Goal: Entertainment & Leisure: Consume media (video, audio)

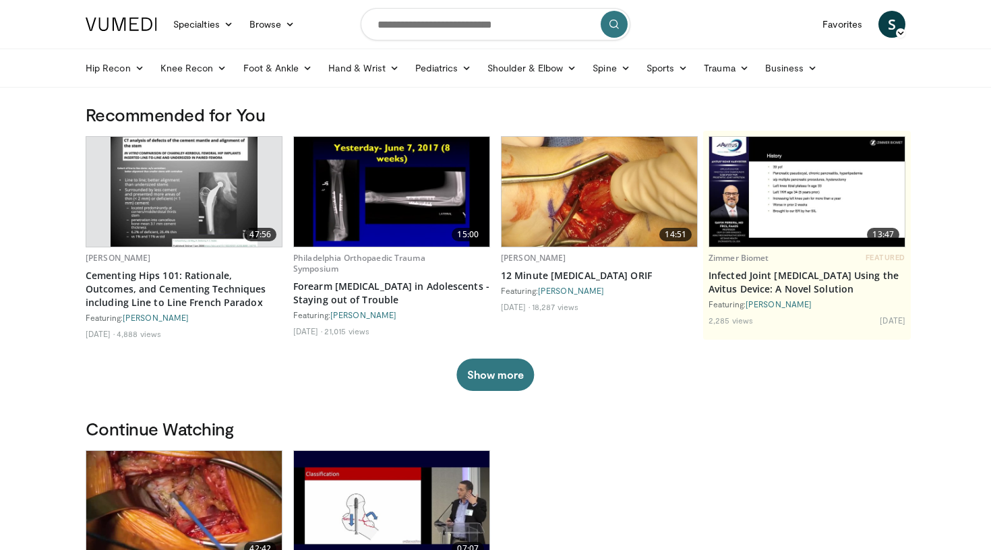
click at [184, 465] on img at bounding box center [183, 506] width 195 height 110
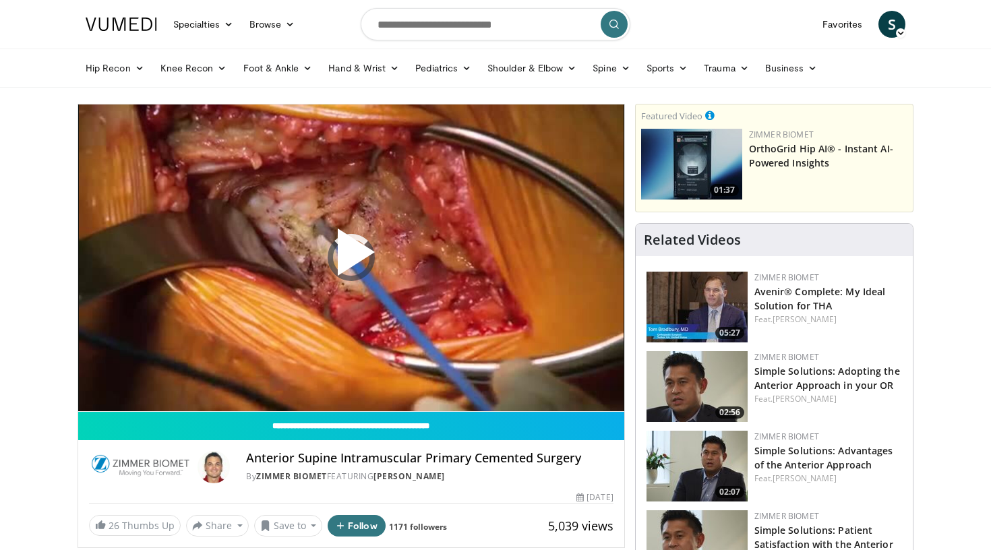
click at [351, 257] on span "Video Player" at bounding box center [351, 257] width 0 height 0
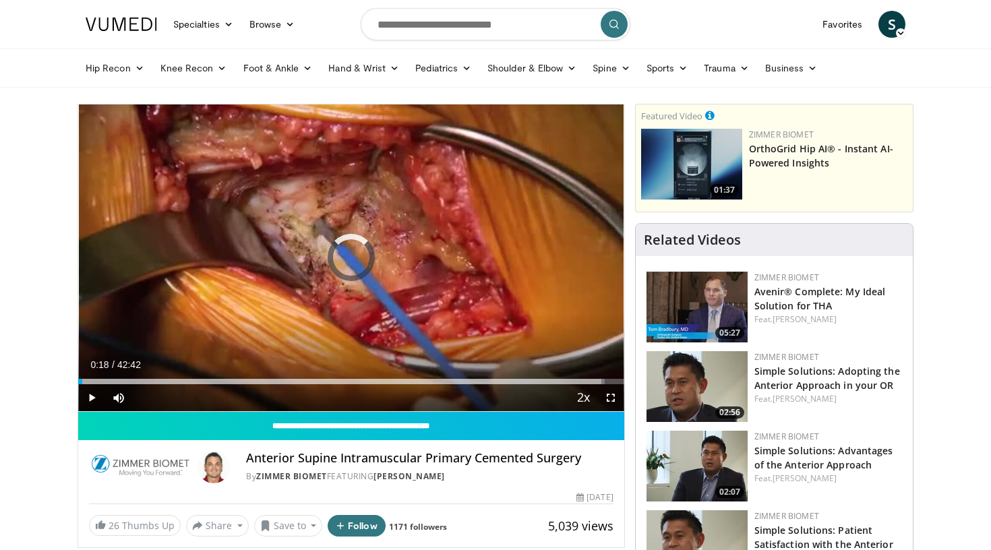
click at [82, 379] on div "Progress Bar" at bounding box center [82, 381] width 1 height 5
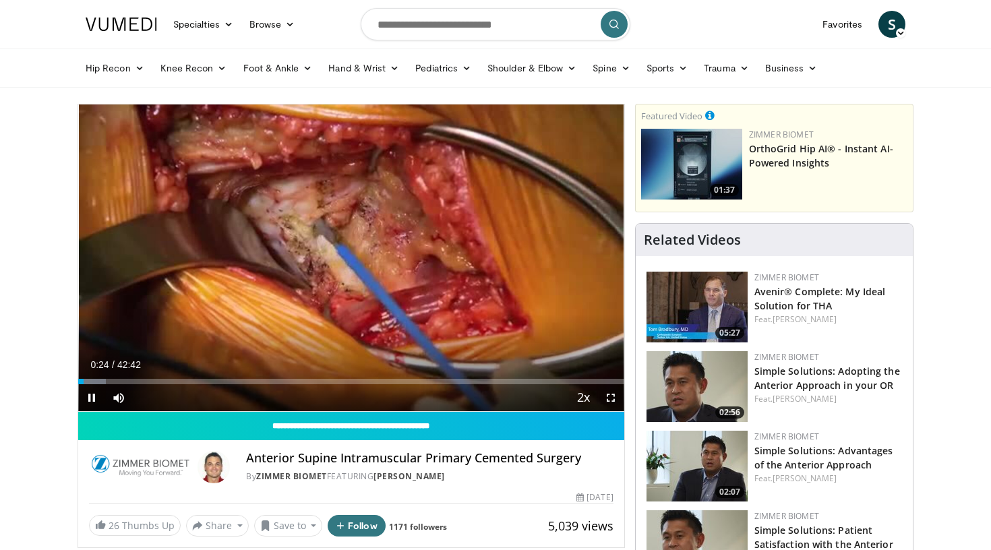
click at [613, 397] on span "Video Player" at bounding box center [610, 397] width 27 height 27
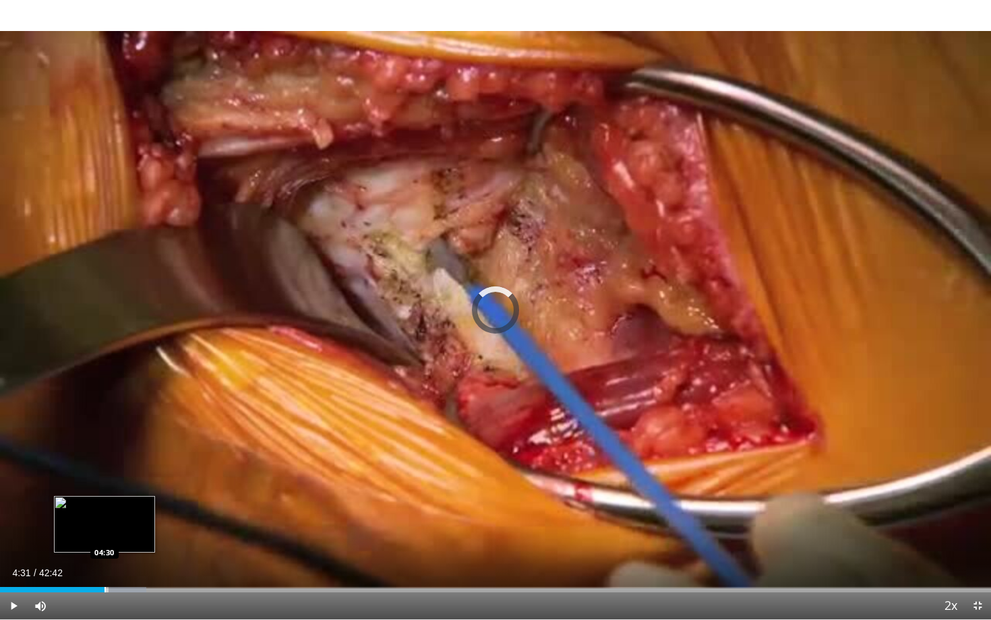
click at [105, 549] on div "Progress Bar" at bounding box center [104, 589] width 1 height 5
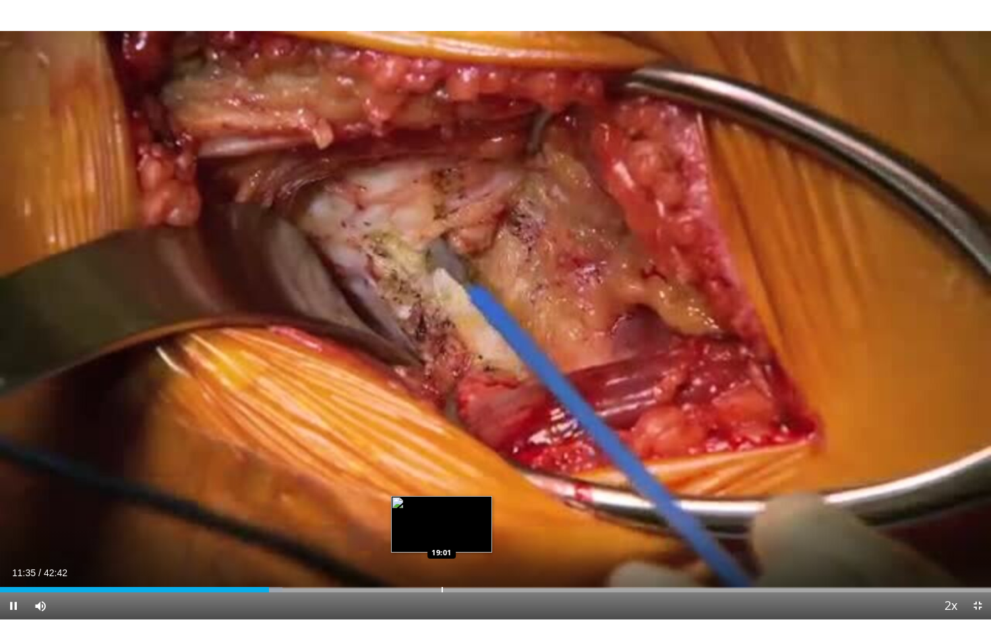
click at [441, 549] on div "Progress Bar" at bounding box center [441, 589] width 1 height 5
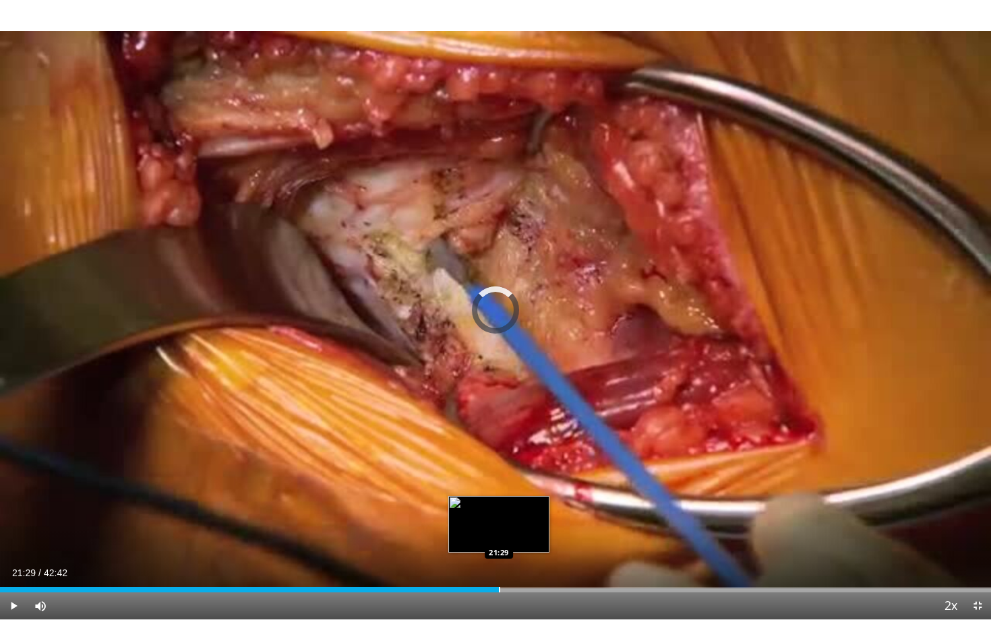
click at [499, 549] on div "Progress Bar" at bounding box center [499, 589] width 1 height 5
click at [482, 549] on div "Progress Bar" at bounding box center [482, 589] width 1 height 5
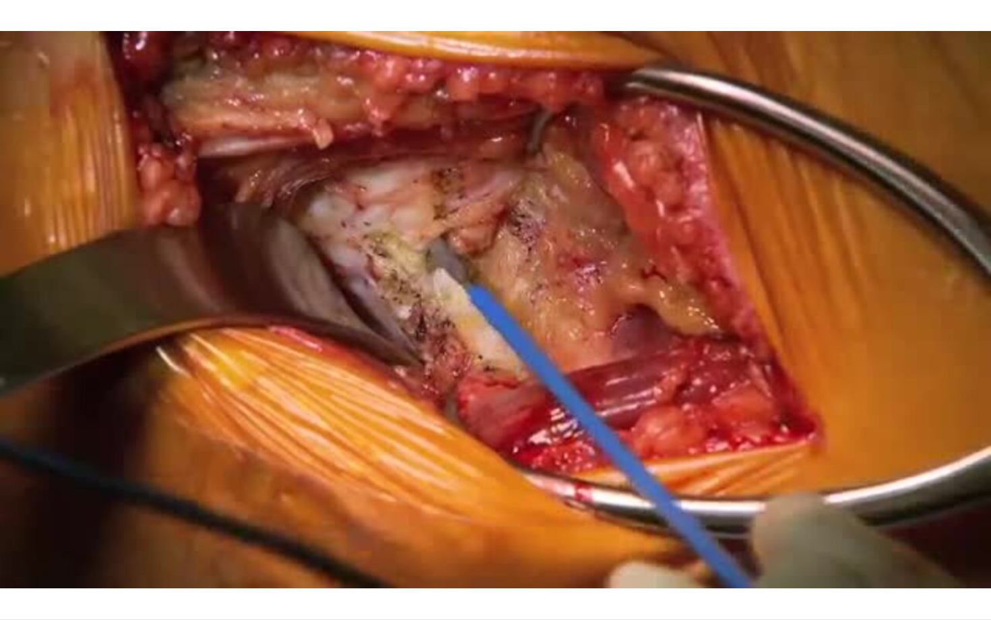
click at [474, 549] on div "10 seconds Tap to unmute" at bounding box center [495, 309] width 991 height 619
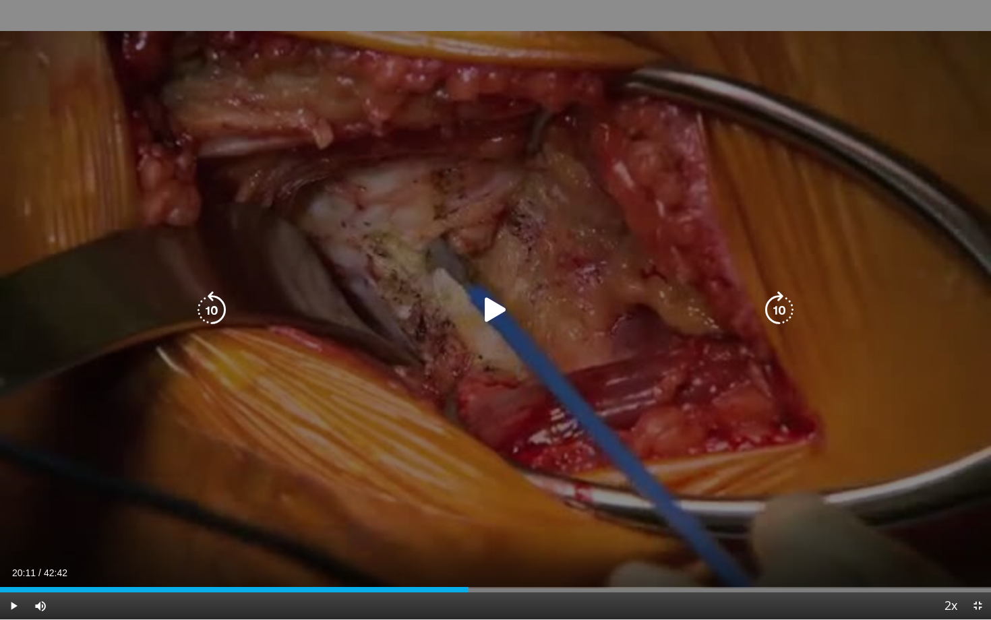
click at [495, 292] on icon "Video Player" at bounding box center [495, 310] width 38 height 38
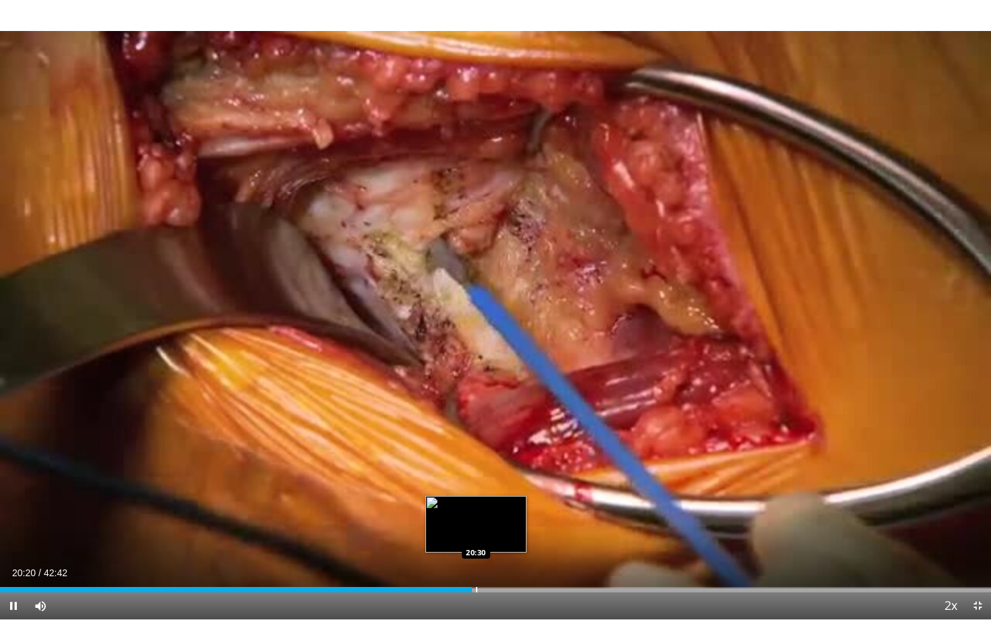
click at [476, 549] on div "Progress Bar" at bounding box center [476, 589] width 1 height 5
click at [487, 549] on div "Progress Bar" at bounding box center [486, 589] width 1 height 5
click at [482, 549] on div "Loaded : 51.81% 20:47 20:47" at bounding box center [495, 589] width 991 height 5
click at [481, 549] on div "Loaded : 51.81% 20:54 20:46" at bounding box center [495, 589] width 991 height 5
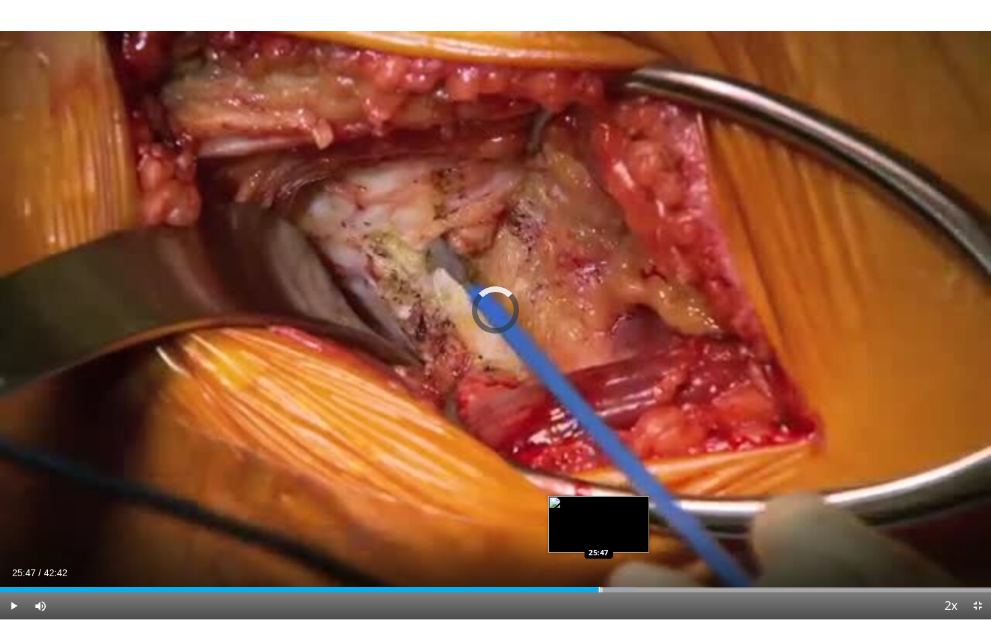
click at [598, 549] on div "Loaded : 64.07% 25:47 25:47" at bounding box center [495, 586] width 991 height 13
click at [605, 549] on div "Progress Bar" at bounding box center [605, 589] width 1 height 5
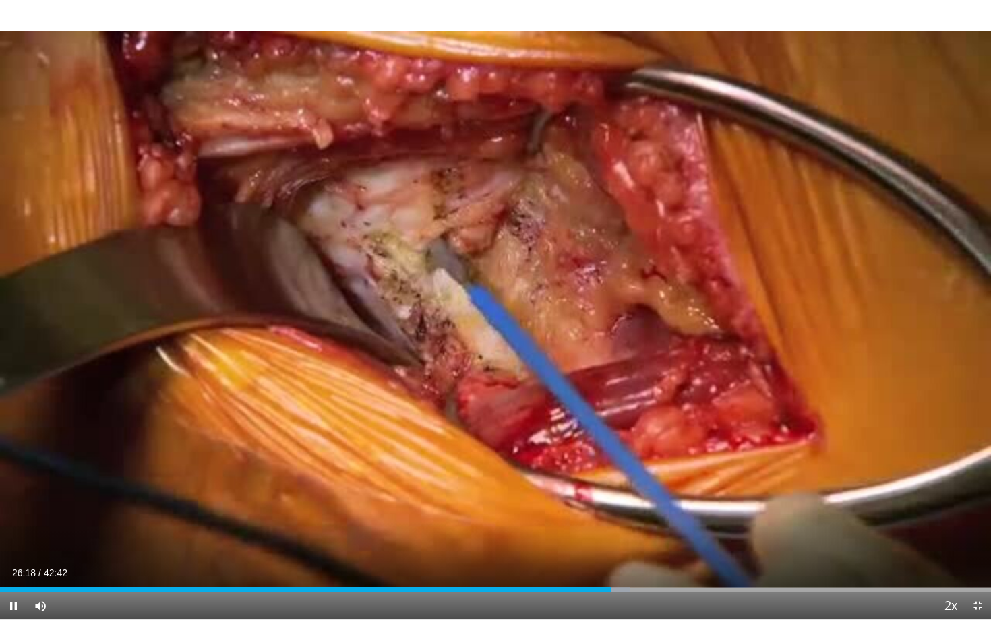
click at [13, 549] on span "Video Player" at bounding box center [13, 605] width 27 height 27
click at [12, 549] on span "Video Player" at bounding box center [13, 605] width 27 height 27
click at [609, 549] on div "Progress Bar" at bounding box center [609, 589] width 1 height 5
click at [616, 549] on div "Progress Bar" at bounding box center [616, 589] width 1 height 5
click at [610, 549] on div "Progress Bar" at bounding box center [610, 589] width 1 height 5
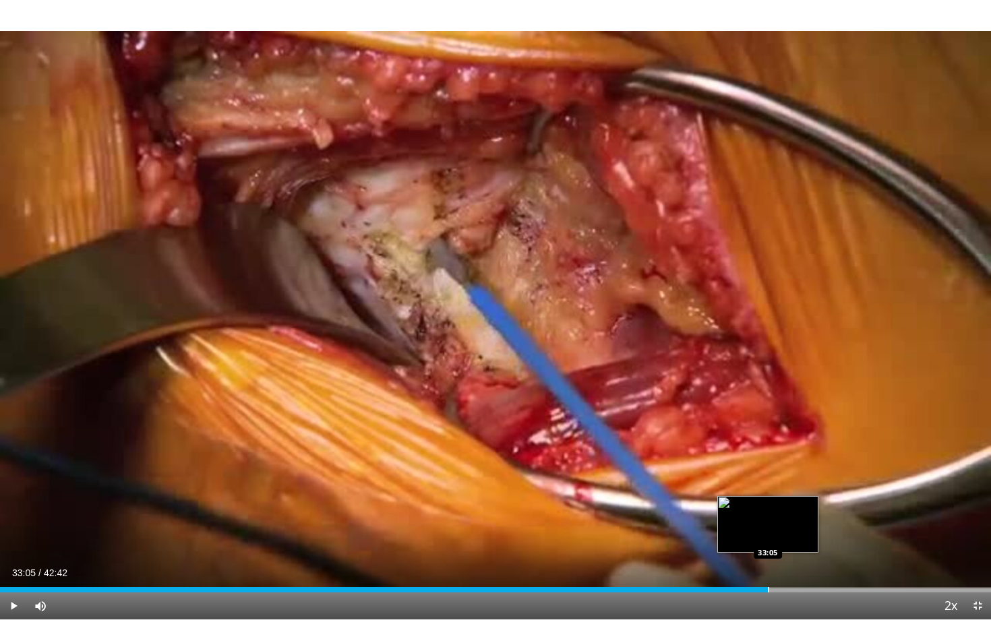
click at [768, 549] on div "Progress Bar" at bounding box center [768, 589] width 1 height 5
